Goal: Task Accomplishment & Management: Complete application form

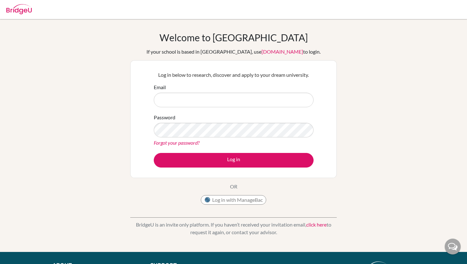
click at [238, 97] on input "Email" at bounding box center [234, 100] width 160 height 15
click at [269, 95] on input "Email" at bounding box center [234, 100] width 160 height 15
click at [241, 99] on input "Email" at bounding box center [234, 100] width 160 height 15
type input "m"
type input "nhintp.sthl@"
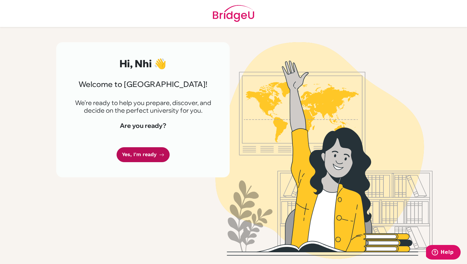
click at [150, 150] on link "Yes, I'm ready" at bounding box center [143, 154] width 53 height 15
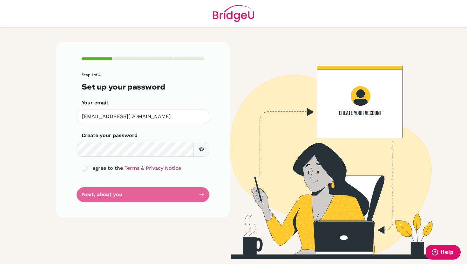
click at [200, 150] on icon "button" at bounding box center [201, 149] width 5 height 5
click at [200, 149] on icon "button" at bounding box center [201, 149] width 5 height 5
click at [86, 168] on input "checkbox" at bounding box center [84, 168] width 5 height 5
checkbox input "true"
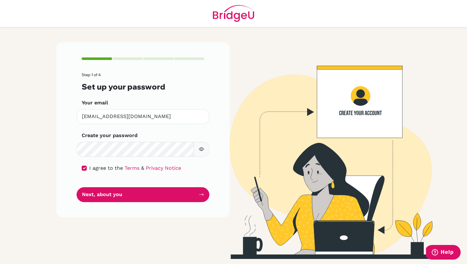
click at [103, 184] on form "Step 1 of 4 Set up your password Your email nhinpt.sthl@thschool.edu.vn Invalid…" at bounding box center [143, 138] width 123 height 130
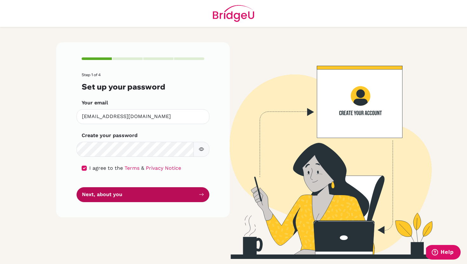
click at [104, 191] on button "Next, about you" at bounding box center [143, 195] width 133 height 15
click at [125, 196] on button "Next, about you" at bounding box center [143, 195] width 133 height 15
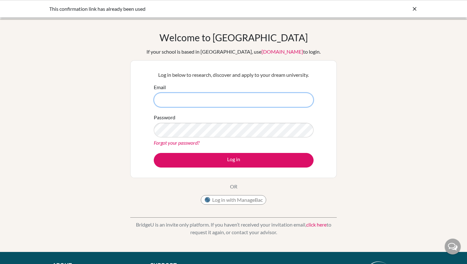
type input "nhinpt.sthl@thschool.edu.vn"
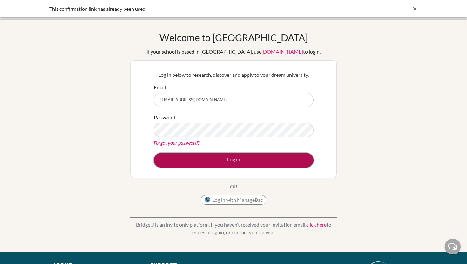
click at [237, 157] on button "Log in" at bounding box center [234, 160] width 160 height 15
